Goal: Task Accomplishment & Management: Use online tool/utility

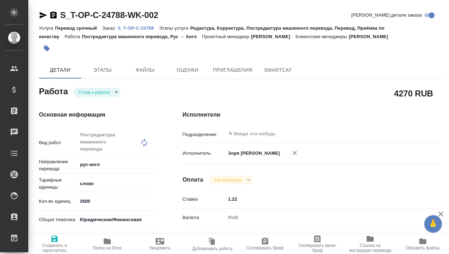
type textarea "x"
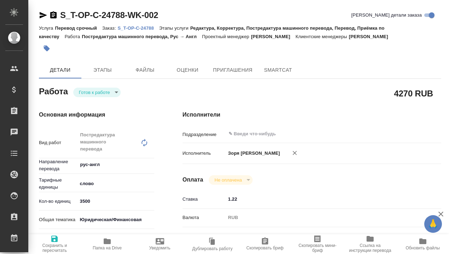
type textarea "x"
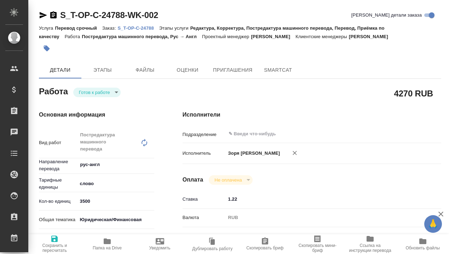
type textarea "x"
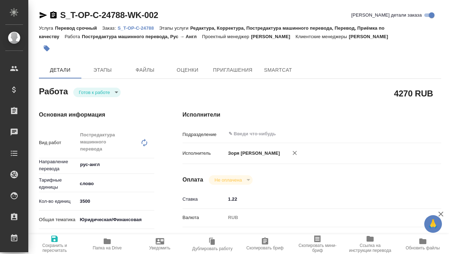
type textarea "x"
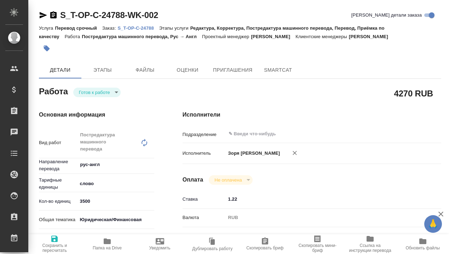
type textarea "x"
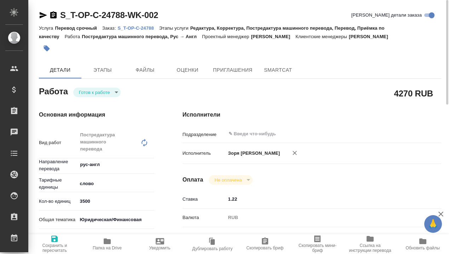
type textarea "x"
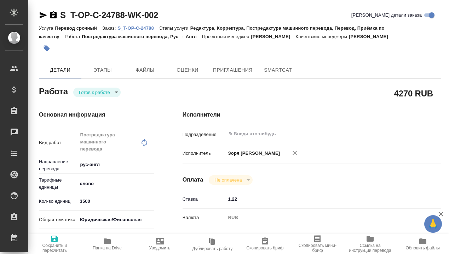
scroll to position [363, 0]
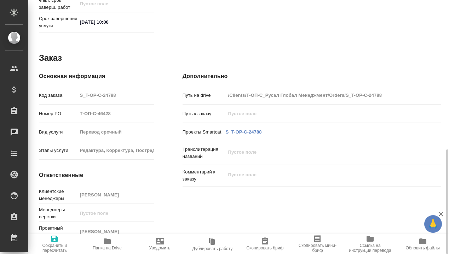
type textarea "x"
